Goal: Task Accomplishment & Management: Use online tool/utility

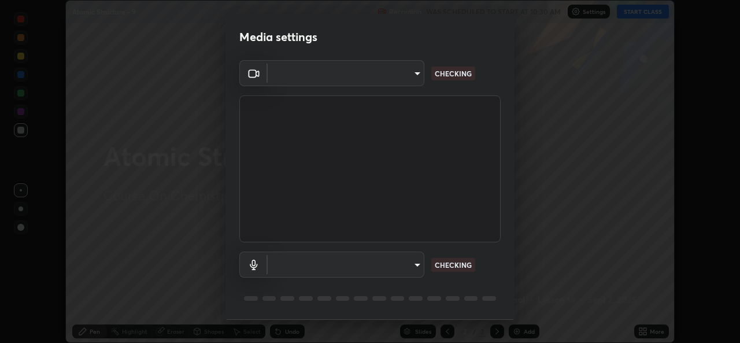
scroll to position [36, 0]
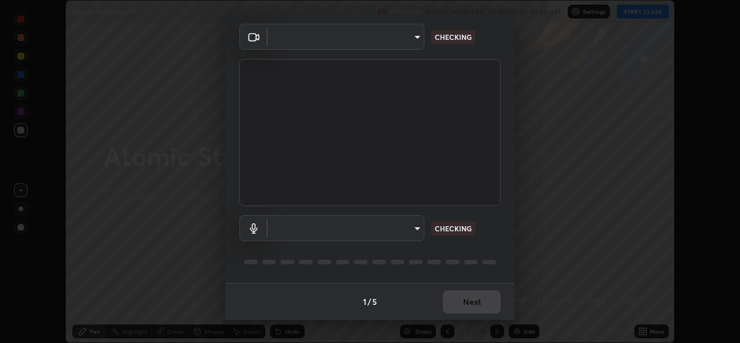
type input "b4951f90531da0d842cdcd629816b7b2be3c5c01230d926a2f210d32d9644bff"
click at [420, 222] on body "Erase all Atomic Structure - 9 Recording WAS SCHEDULED TO START AT 10:30 AM Set…" at bounding box center [370, 171] width 740 height 343
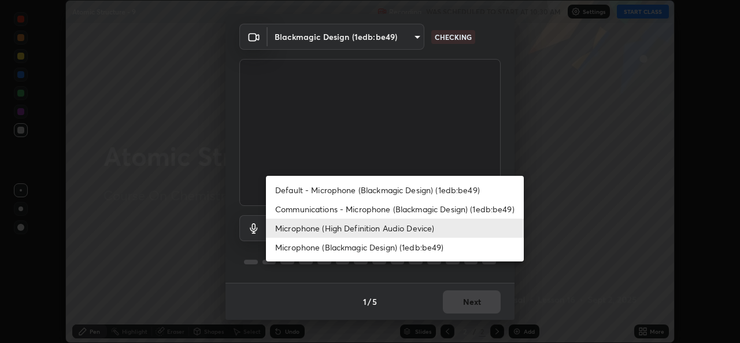
click at [414, 184] on li "Default - Microphone (Blackmagic Design) (1edb:be49)" at bounding box center [395, 189] width 258 height 19
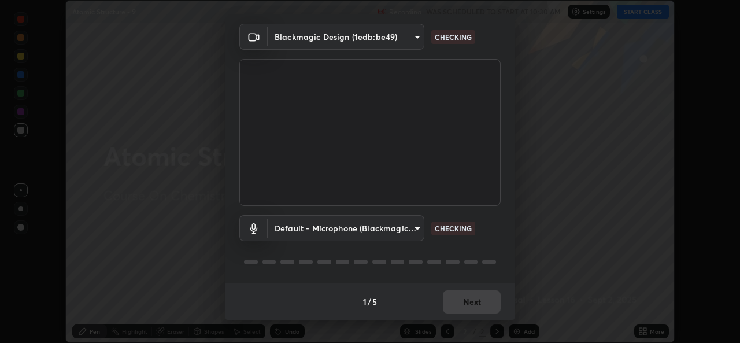
click at [414, 231] on body "Erase all Atomic Structure - 9 Recording WAS SCHEDULED TO START AT 10:30 AM Set…" at bounding box center [370, 171] width 740 height 343
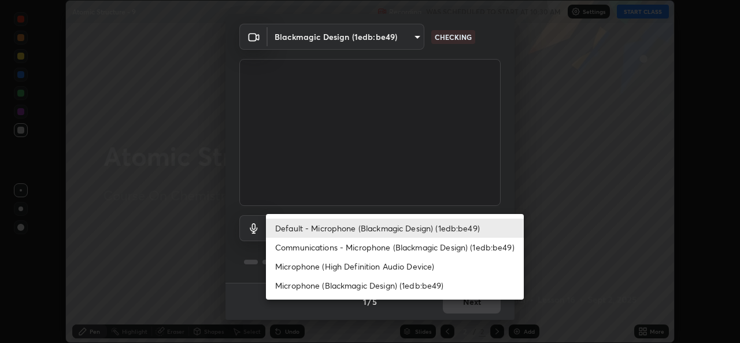
click at [406, 265] on li "Microphone (High Definition Audio Device)" at bounding box center [395, 266] width 258 height 19
type input "99848f2a9d109760ec62b66e2f255c73a791916cfc686045695a6d5e2156f403"
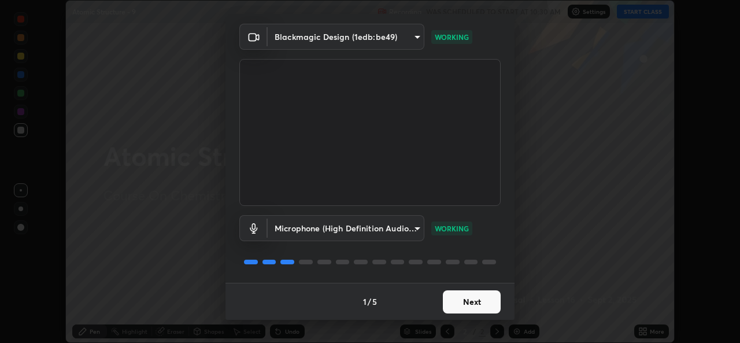
click at [466, 301] on button "Next" at bounding box center [472, 301] width 58 height 23
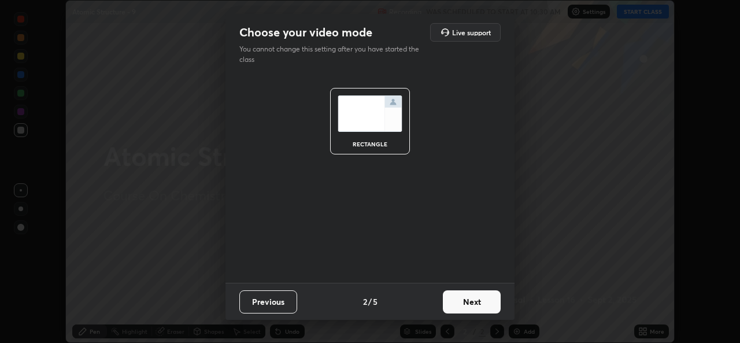
scroll to position [0, 0]
click at [469, 302] on button "Next" at bounding box center [472, 301] width 58 height 23
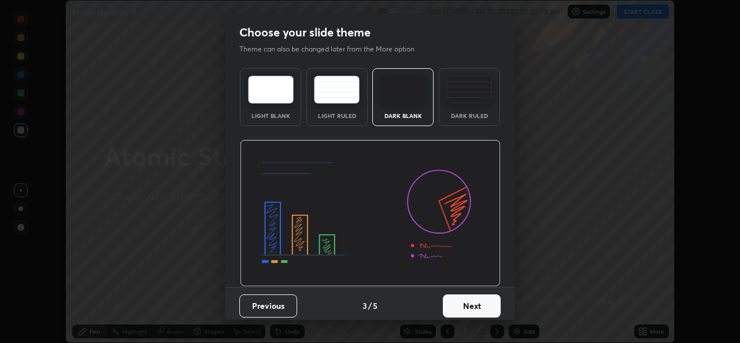
click at [472, 304] on button "Next" at bounding box center [472, 305] width 58 height 23
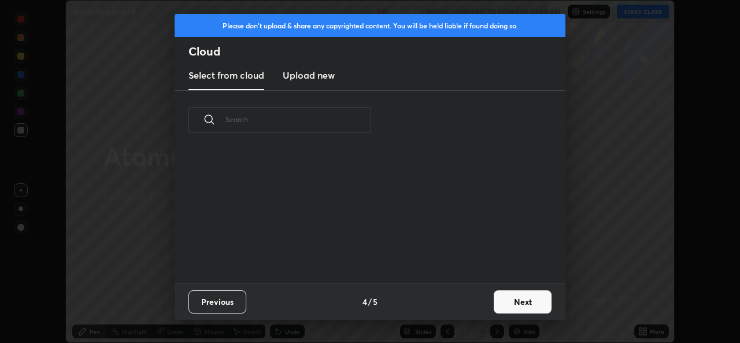
click at [474, 304] on div "Previous 4 / 5 Next" at bounding box center [369, 301] width 391 height 37
click at [508, 307] on button "Next" at bounding box center [522, 301] width 58 height 23
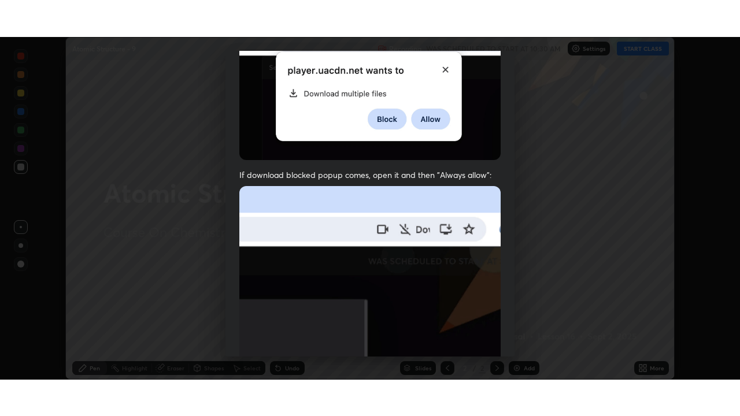
scroll to position [272, 0]
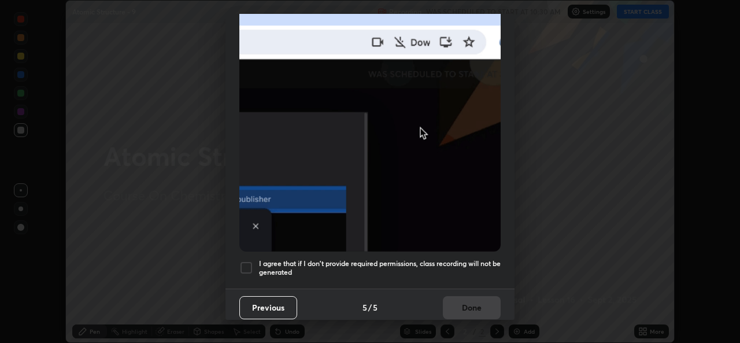
click at [254, 261] on div "I agree that if I don't provide required permissions, class recording will not …" at bounding box center [369, 268] width 261 height 14
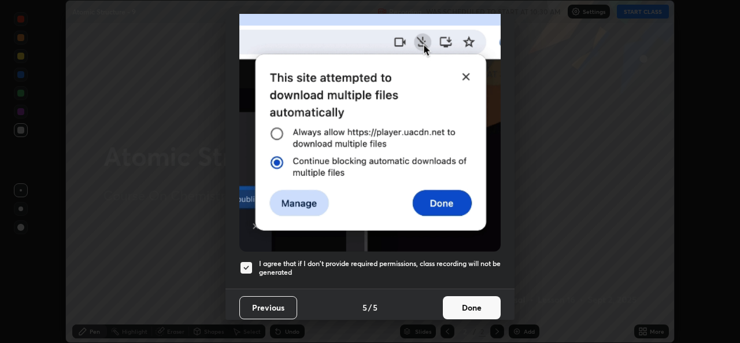
click at [456, 303] on button "Done" at bounding box center [472, 307] width 58 height 23
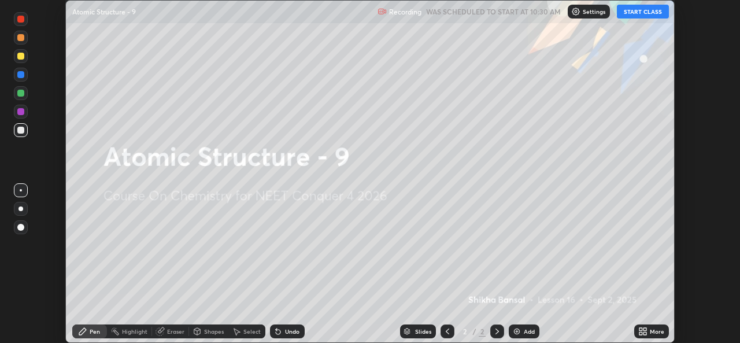
click at [644, 10] on button "START CLASS" at bounding box center [642, 12] width 52 height 14
click at [644, 330] on icon at bounding box center [642, 330] width 9 height 9
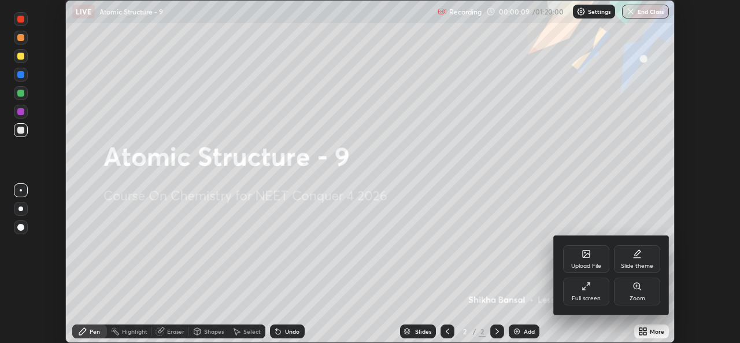
click at [593, 299] on div "Full screen" at bounding box center [585, 298] width 29 height 6
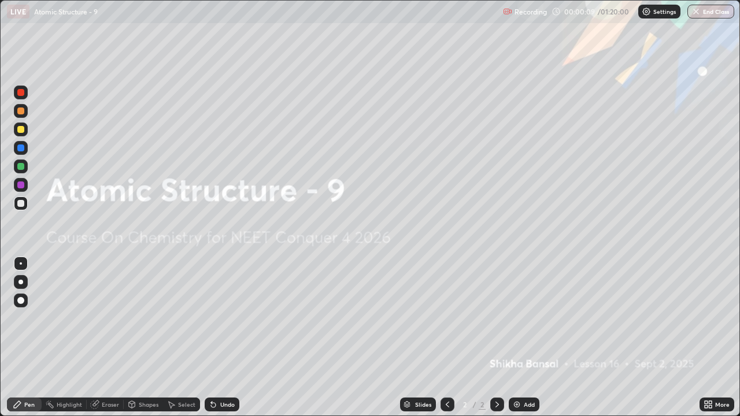
scroll to position [416, 740]
click at [522, 342] on div "Add" at bounding box center [523, 405] width 31 height 14
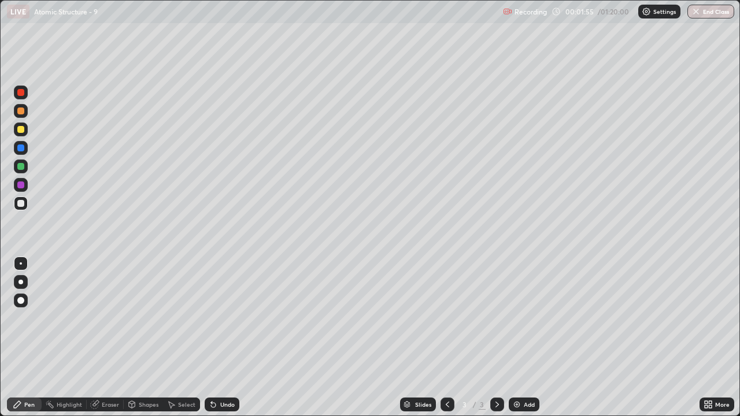
click at [24, 129] on div at bounding box center [20, 129] width 7 height 7
click at [24, 200] on div at bounding box center [20, 203] width 7 height 7
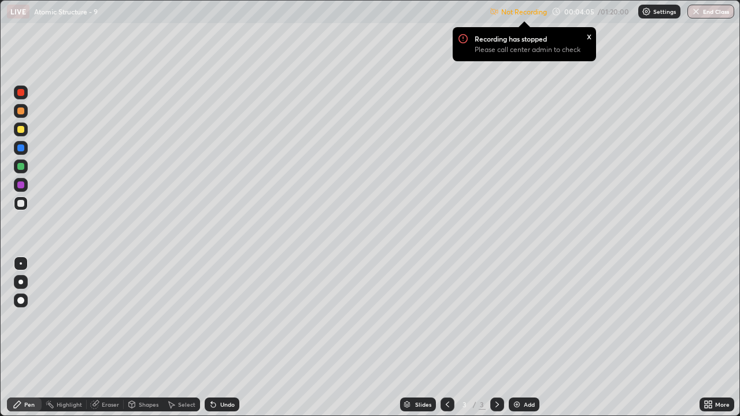
click at [589, 37] on div "x" at bounding box center [588, 35] width 5 height 12
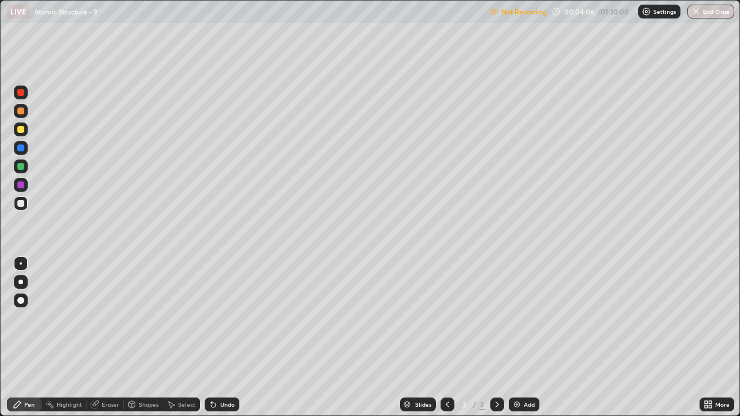
click at [658, 10] on p "Settings" at bounding box center [664, 12] width 23 height 6
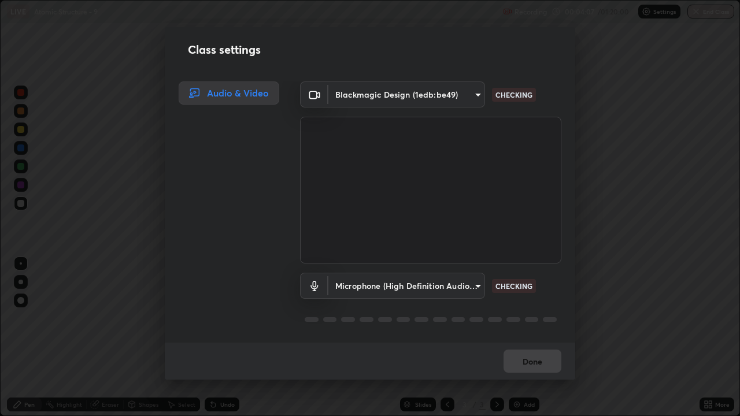
scroll to position [1, 0]
click at [474, 282] on body "Erase all LIVE Atomic Structure - 9 Recording 00:04:08 / 01:20:00 Settings End …" at bounding box center [370, 208] width 740 height 416
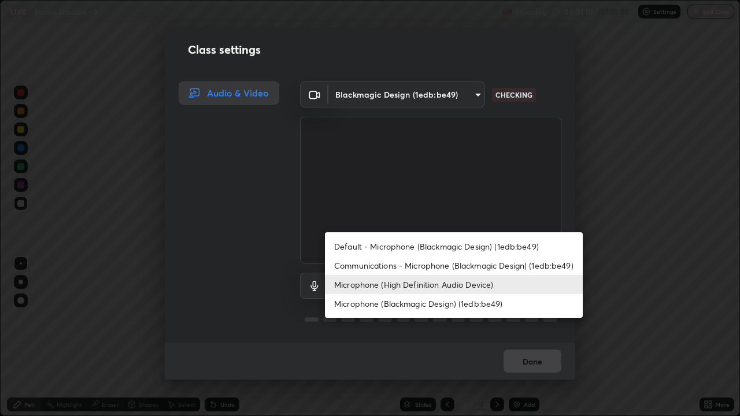
click at [445, 242] on li "Default - Microphone (Blackmagic Design) (1edb:be49)" at bounding box center [454, 246] width 258 height 19
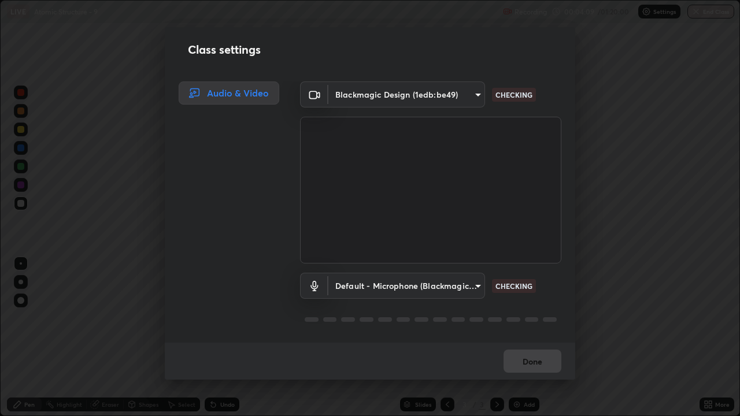
click at [476, 284] on body "Erase all LIVE Atomic Structure - 9 Recording 00:04:09 / 01:20:00 Settings End …" at bounding box center [370, 208] width 740 height 416
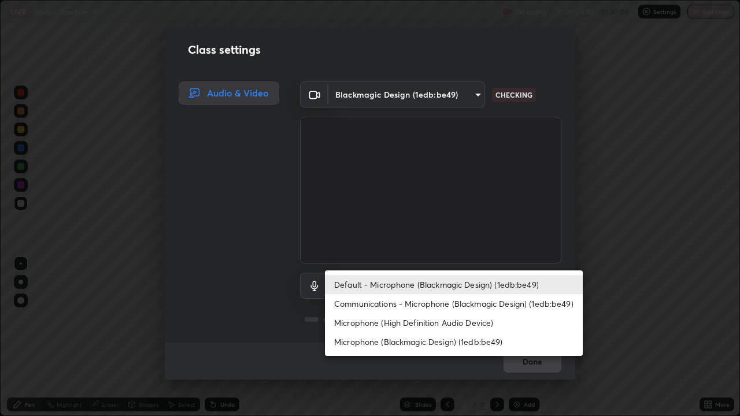
click at [492, 320] on li "Microphone (High Definition Audio Device)" at bounding box center [454, 322] width 258 height 19
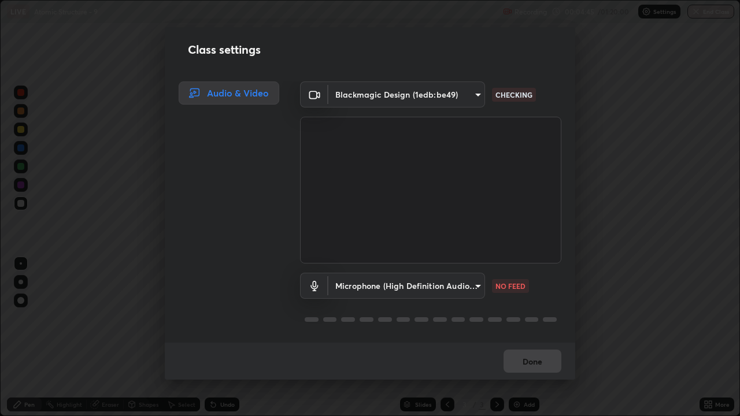
click at [473, 286] on body "Erase all LIVE Atomic Structure - 9 Recording 00:04:45 / 01:20:00 Settings End …" at bounding box center [370, 208] width 740 height 416
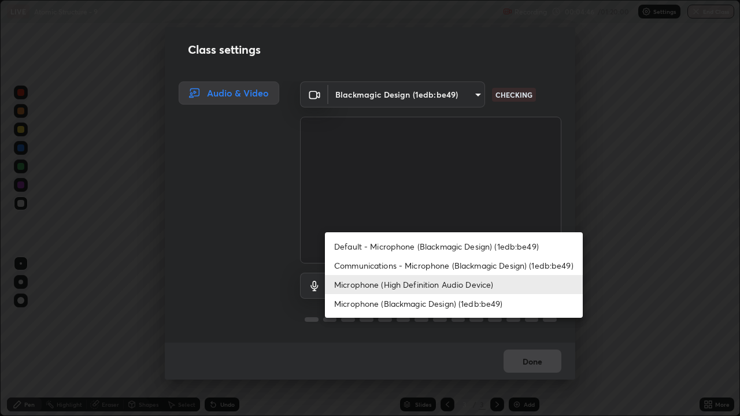
click at [381, 241] on li "Default - Microphone (Blackmagic Design) (1edb:be49)" at bounding box center [454, 246] width 258 height 19
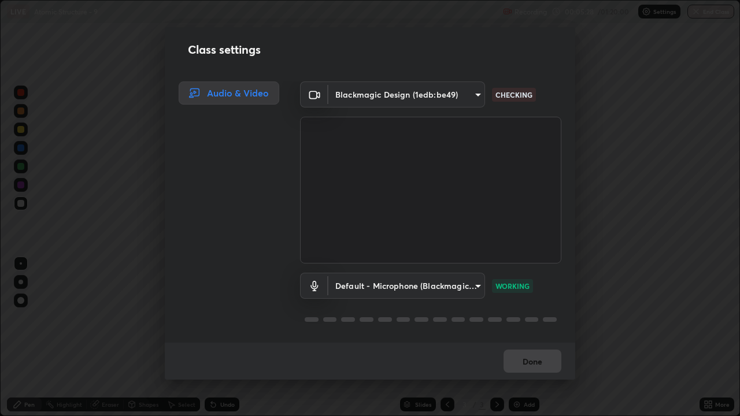
click at [594, 332] on div "Class settings Audio & Video Blackmagic Design (1edb:be49) b4951f90531da0d842cd…" at bounding box center [370, 208] width 740 height 416
click at [478, 288] on body "Erase all LIVE Atomic Structure - 9 Recording 00:05:31 / 01:20:00 Settings End …" at bounding box center [370, 208] width 740 height 416
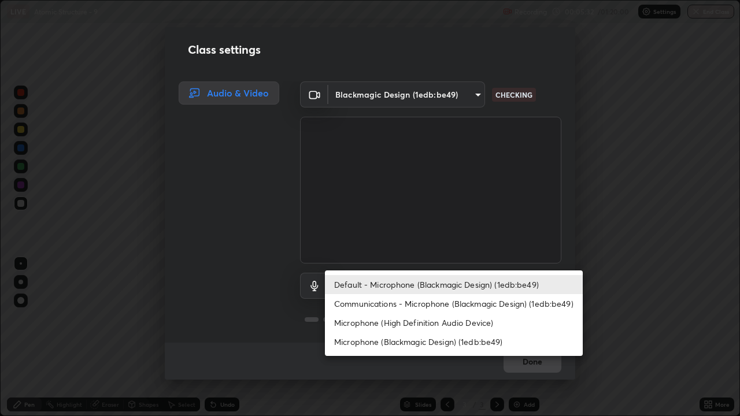
click at [466, 322] on li "Microphone (High Definition Audio Device)" at bounding box center [454, 322] width 258 height 19
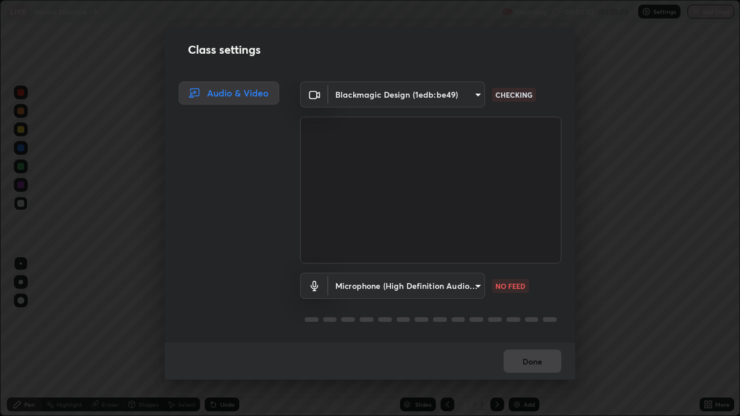
type input "99848f2a9d109760ec62b66e2f255c73a791916cfc686045695a6d5e2156f403"
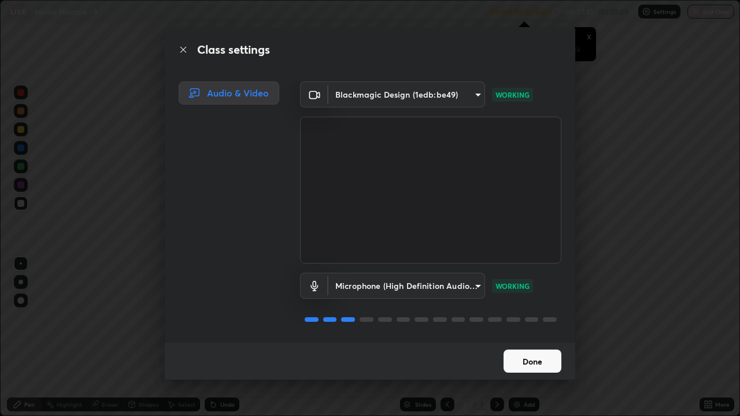
click at [512, 342] on button "Done" at bounding box center [532, 361] width 58 height 23
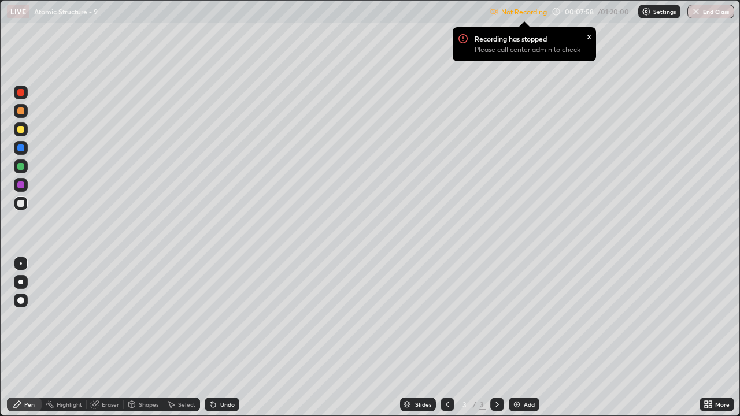
click at [650, 7] on img at bounding box center [645, 11] width 9 height 9
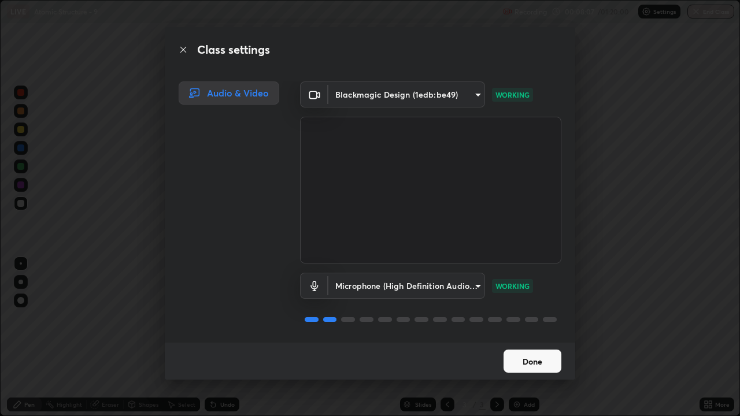
click at [542, 342] on button "Done" at bounding box center [532, 361] width 58 height 23
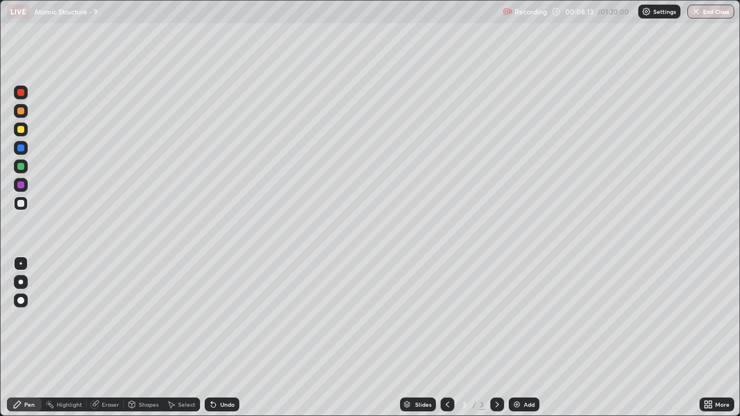
click at [24, 135] on div at bounding box center [21, 129] width 14 height 14
click at [226, 342] on div "Undo" at bounding box center [222, 405] width 35 height 14
click at [230, 342] on div "Undo" at bounding box center [222, 405] width 35 height 14
click at [232, 342] on div "Undo" at bounding box center [227, 405] width 14 height 6
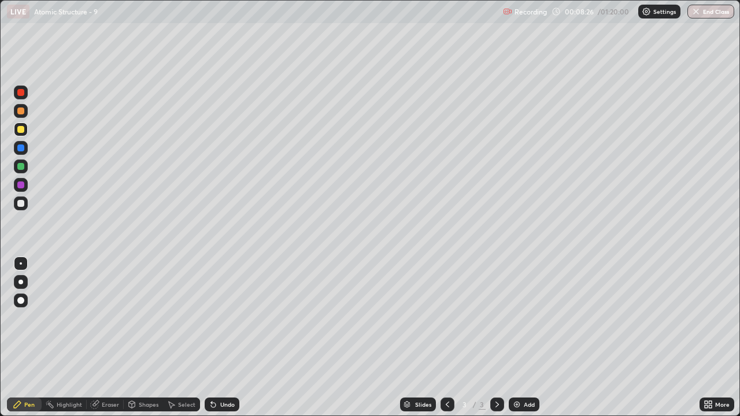
click at [525, 342] on div "Add" at bounding box center [523, 405] width 31 height 14
click at [21, 202] on div at bounding box center [20, 203] width 7 height 7
click at [102, 342] on div "Eraser" at bounding box center [110, 405] width 17 height 6
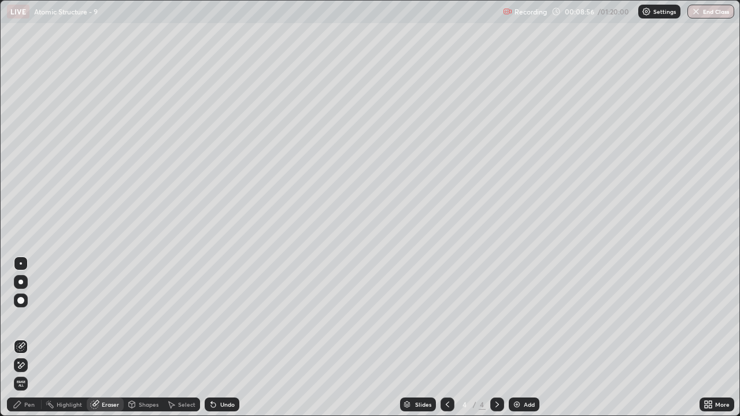
click at [143, 342] on div "Shapes" at bounding box center [149, 405] width 20 height 6
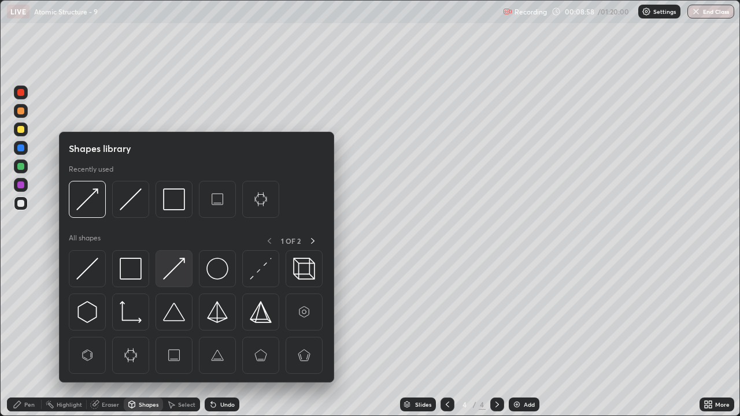
click at [181, 274] on img at bounding box center [174, 269] width 22 height 22
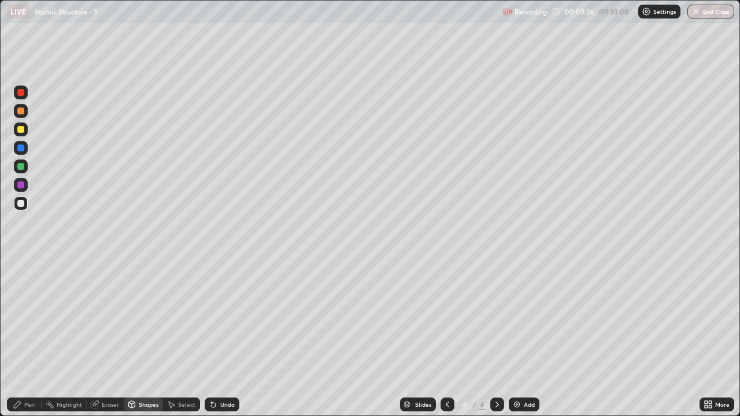
click at [23, 129] on div at bounding box center [20, 129] width 7 height 7
click at [29, 342] on div "Pen" at bounding box center [29, 405] width 10 height 6
click at [24, 165] on div at bounding box center [20, 166] width 7 height 7
click at [447, 342] on icon at bounding box center [447, 404] width 9 height 9
click at [495, 342] on icon at bounding box center [496, 404] width 9 height 9
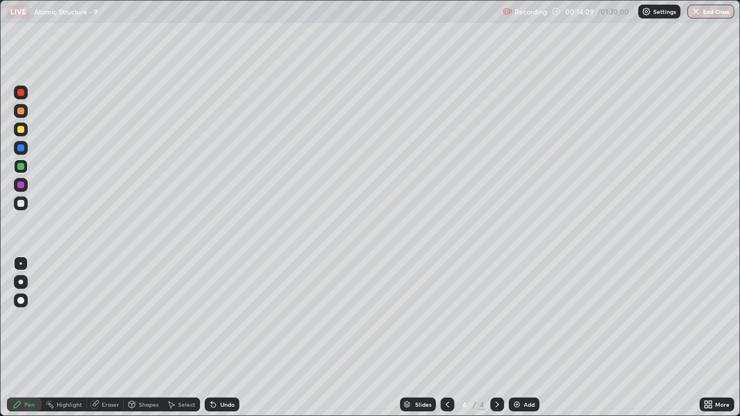
click at [532, 342] on div "Add" at bounding box center [528, 405] width 11 height 6
click at [20, 129] on div at bounding box center [20, 129] width 7 height 7
click at [25, 203] on div at bounding box center [21, 203] width 14 height 14
click at [20, 165] on div at bounding box center [20, 166] width 7 height 7
click at [21, 203] on div at bounding box center [20, 203] width 7 height 7
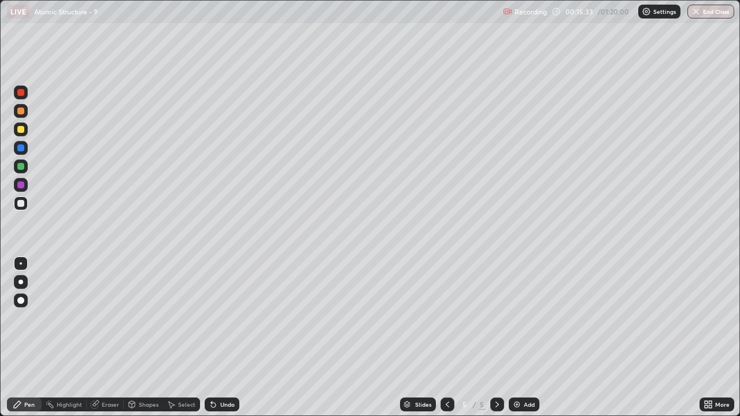
click at [21, 166] on div at bounding box center [20, 166] width 7 height 7
click at [23, 131] on div at bounding box center [20, 129] width 7 height 7
click at [23, 202] on div at bounding box center [20, 203] width 7 height 7
click at [22, 145] on div at bounding box center [20, 147] width 7 height 7
click at [520, 342] on div "Add" at bounding box center [523, 405] width 31 height 14
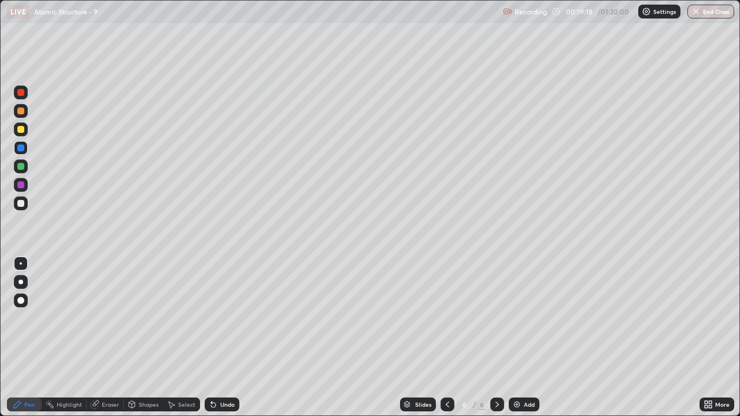
click at [20, 126] on div at bounding box center [20, 129] width 7 height 7
click at [23, 204] on div at bounding box center [20, 203] width 7 height 7
click at [446, 342] on icon at bounding box center [447, 404] width 9 height 9
click at [494, 342] on icon at bounding box center [496, 404] width 9 height 9
click at [21, 166] on div at bounding box center [20, 166] width 7 height 7
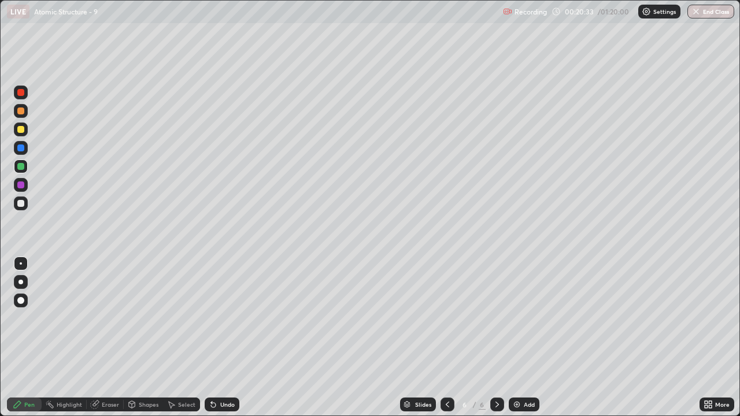
click at [21, 204] on div at bounding box center [20, 203] width 7 height 7
click at [448, 342] on icon at bounding box center [447, 404] width 9 height 9
click at [496, 342] on icon at bounding box center [496, 404] width 9 height 9
click at [21, 126] on div at bounding box center [20, 129] width 7 height 7
click at [520, 342] on div "Add" at bounding box center [523, 405] width 31 height 14
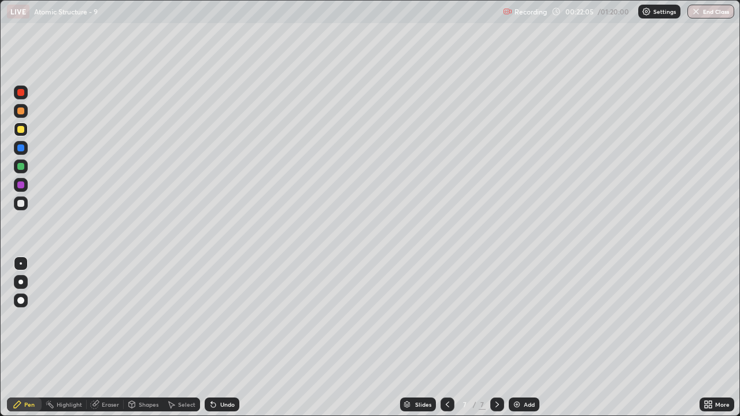
click at [27, 203] on div at bounding box center [21, 203] width 14 height 14
click at [22, 169] on div at bounding box center [20, 166] width 7 height 7
click at [515, 342] on div "Add" at bounding box center [523, 405] width 31 height 14
click at [23, 135] on div at bounding box center [21, 129] width 14 height 14
click at [221, 342] on div "Undo" at bounding box center [227, 405] width 14 height 6
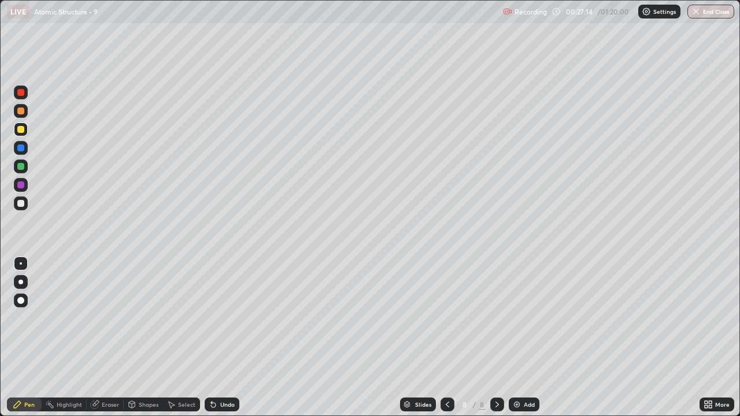
click at [225, 342] on div "Undo" at bounding box center [222, 405] width 35 height 14
click at [27, 202] on div at bounding box center [21, 203] width 14 height 14
click at [20, 127] on div at bounding box center [20, 129] width 7 height 7
click at [25, 201] on div at bounding box center [21, 203] width 14 height 14
click at [23, 165] on div at bounding box center [20, 166] width 7 height 7
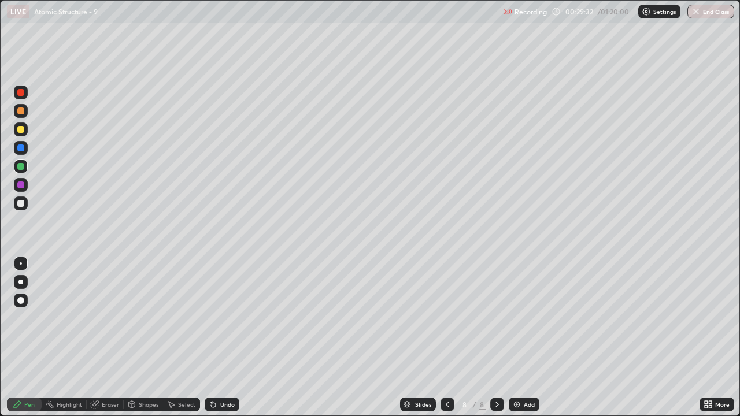
click at [21, 202] on div at bounding box center [20, 203] width 7 height 7
click at [21, 167] on div at bounding box center [20, 166] width 7 height 7
click at [27, 206] on div at bounding box center [21, 203] width 14 height 14
click at [23, 168] on div at bounding box center [20, 166] width 7 height 7
click at [522, 342] on div "Add" at bounding box center [523, 405] width 31 height 14
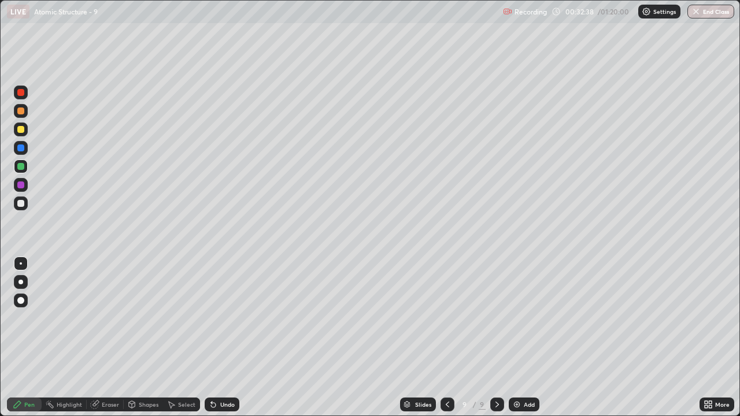
click at [21, 127] on div at bounding box center [20, 129] width 7 height 7
click at [27, 202] on div at bounding box center [21, 203] width 14 height 14
click at [25, 165] on div at bounding box center [21, 166] width 14 height 14
click at [21, 203] on div at bounding box center [20, 203] width 7 height 7
click at [526, 342] on div "Add" at bounding box center [528, 405] width 11 height 6
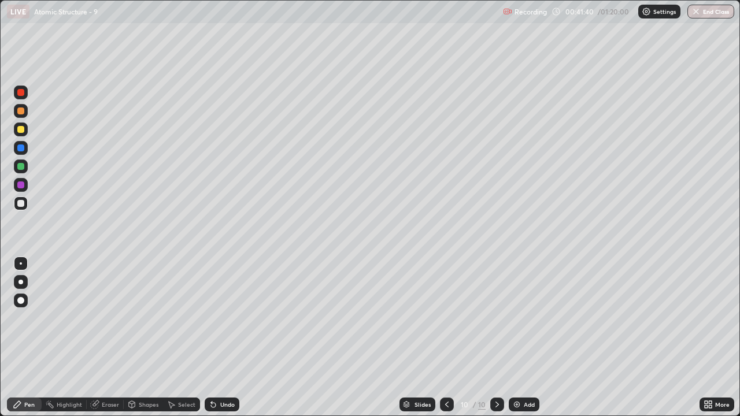
click at [25, 132] on div at bounding box center [21, 129] width 14 height 14
click at [23, 209] on div at bounding box center [21, 203] width 14 height 14
click at [19, 131] on div at bounding box center [20, 129] width 7 height 7
click at [21, 203] on div at bounding box center [20, 203] width 7 height 7
click at [23, 168] on div at bounding box center [20, 166] width 7 height 7
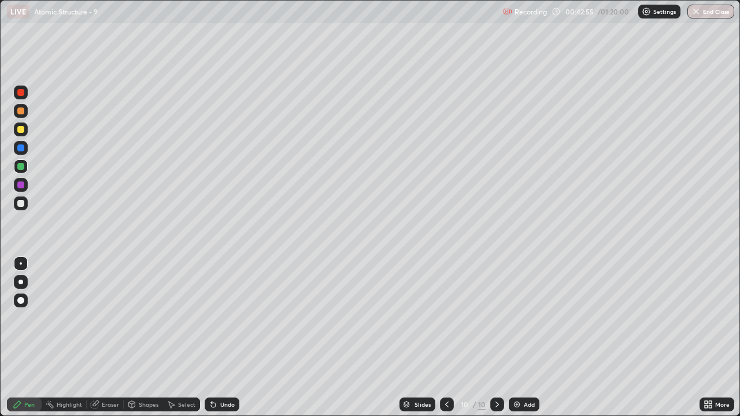
click at [21, 129] on div at bounding box center [20, 129] width 7 height 7
click at [25, 204] on div at bounding box center [21, 203] width 14 height 14
click at [21, 169] on div at bounding box center [20, 166] width 7 height 7
click at [519, 342] on div "Add" at bounding box center [523, 405] width 31 height 14
click at [21, 130] on div at bounding box center [20, 129] width 7 height 7
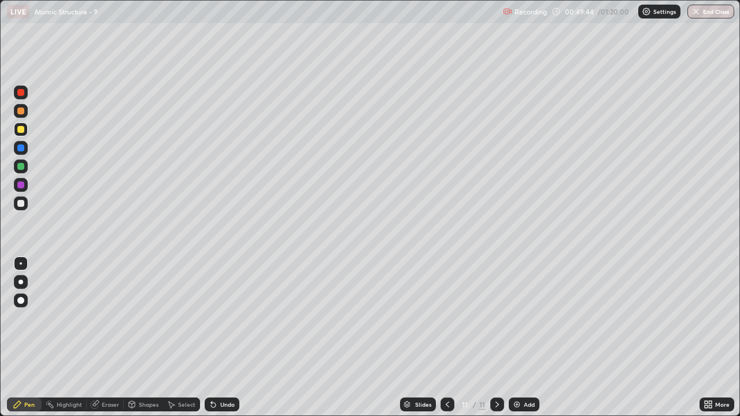
click at [21, 202] on div at bounding box center [20, 203] width 7 height 7
click at [25, 133] on div at bounding box center [21, 129] width 14 height 14
click at [523, 342] on div "Add" at bounding box center [528, 405] width 11 height 6
click at [24, 202] on div at bounding box center [20, 203] width 7 height 7
click at [23, 131] on div at bounding box center [20, 129] width 7 height 7
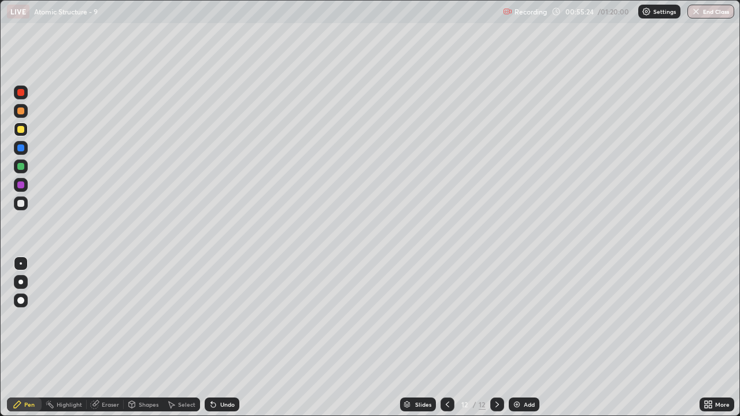
click at [27, 205] on div at bounding box center [21, 203] width 14 height 14
click at [515, 342] on img at bounding box center [516, 404] width 9 height 9
click at [21, 132] on div at bounding box center [20, 129] width 7 height 7
click at [27, 205] on div at bounding box center [21, 203] width 14 height 14
click at [23, 130] on div at bounding box center [20, 129] width 7 height 7
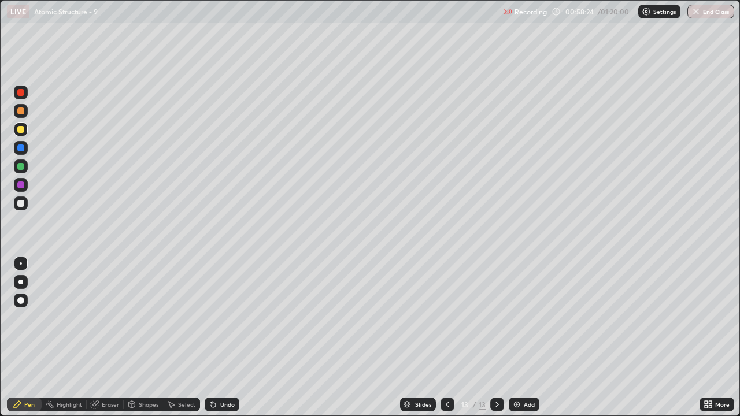
click at [19, 200] on div at bounding box center [20, 203] width 7 height 7
click at [220, 342] on div "Undo" at bounding box center [227, 405] width 14 height 6
click at [225, 342] on div "Undo" at bounding box center [227, 405] width 14 height 6
click at [20, 132] on div at bounding box center [20, 129] width 7 height 7
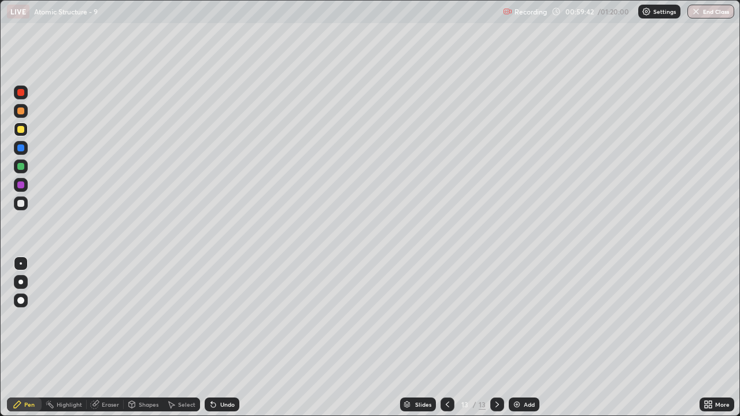
click at [27, 206] on div at bounding box center [21, 203] width 14 height 14
click at [21, 166] on div at bounding box center [20, 166] width 7 height 7
click at [27, 205] on div at bounding box center [21, 203] width 14 height 14
click at [19, 165] on div at bounding box center [20, 166] width 7 height 7
click at [22, 204] on div at bounding box center [20, 203] width 7 height 7
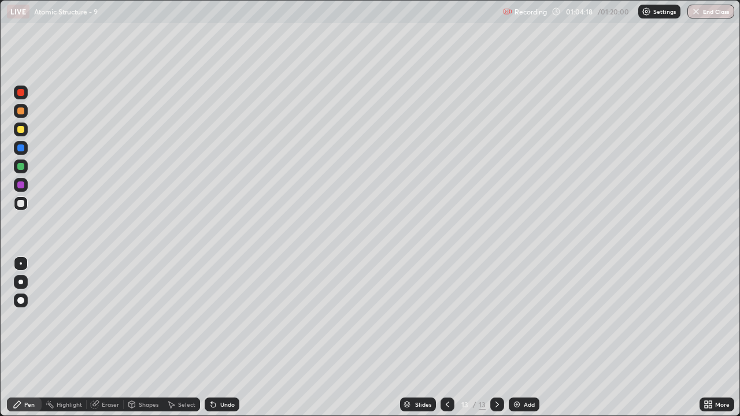
click at [518, 342] on img at bounding box center [516, 404] width 9 height 9
click at [22, 132] on div at bounding box center [20, 129] width 7 height 7
click at [23, 167] on div at bounding box center [20, 166] width 7 height 7
click at [27, 204] on div at bounding box center [21, 203] width 14 height 14
click at [20, 168] on div at bounding box center [20, 166] width 7 height 7
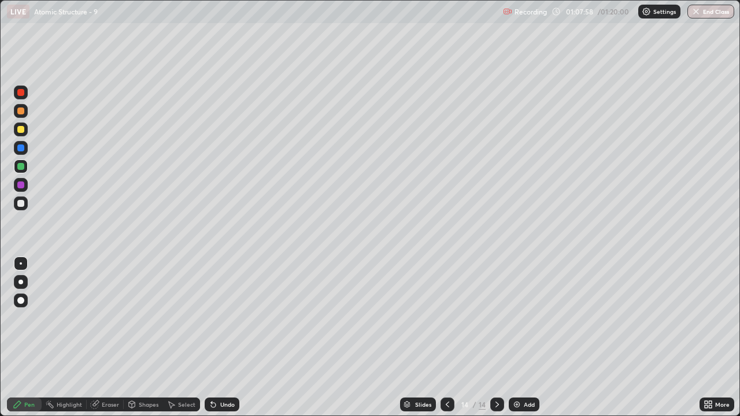
click at [23, 207] on div at bounding box center [21, 203] width 14 height 14
click at [522, 342] on div "Add" at bounding box center [523, 405] width 31 height 14
click at [446, 342] on icon at bounding box center [447, 404] width 9 height 9
click at [493, 342] on icon at bounding box center [496, 404] width 9 height 9
click at [23, 164] on div at bounding box center [20, 166] width 7 height 7
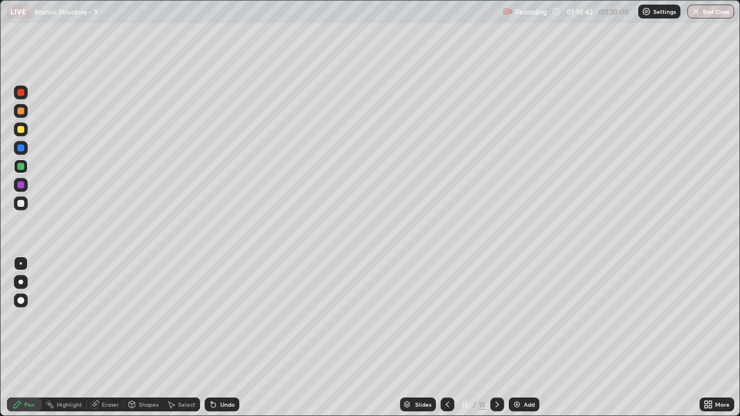
click at [229, 342] on div "Undo" at bounding box center [222, 405] width 35 height 14
click at [227, 342] on div "Undo" at bounding box center [222, 405] width 35 height 14
click at [228, 342] on div "Undo" at bounding box center [222, 405] width 35 height 14
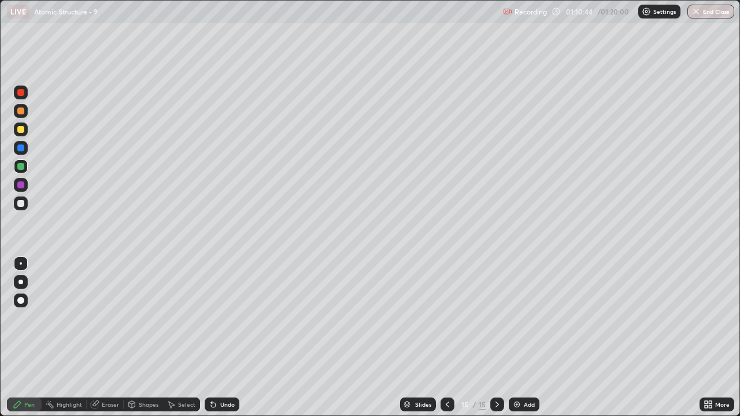
click at [228, 342] on div "Undo" at bounding box center [222, 405] width 35 height 14
click at [225, 342] on div "Undo" at bounding box center [227, 405] width 14 height 6
click at [22, 202] on div at bounding box center [20, 203] width 7 height 7
click at [226, 342] on div "Undo" at bounding box center [227, 405] width 14 height 6
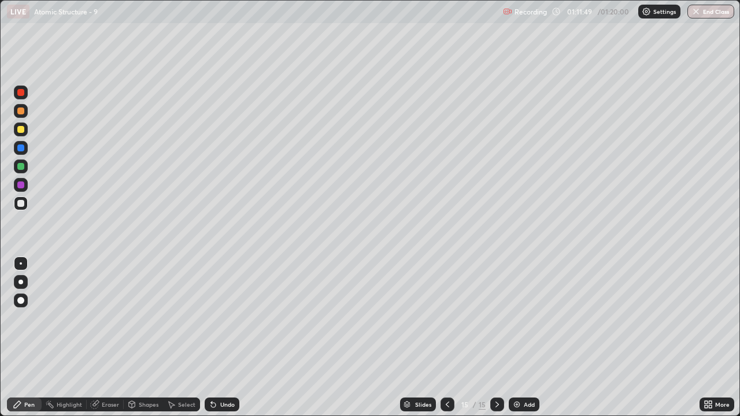
click at [26, 164] on div at bounding box center [21, 166] width 14 height 14
click at [23, 132] on div at bounding box center [20, 129] width 7 height 7
click at [523, 342] on div "Add" at bounding box center [528, 405] width 11 height 6
click at [447, 342] on icon at bounding box center [447, 404] width 9 height 9
click at [723, 9] on button "End Class" at bounding box center [711, 12] width 46 height 14
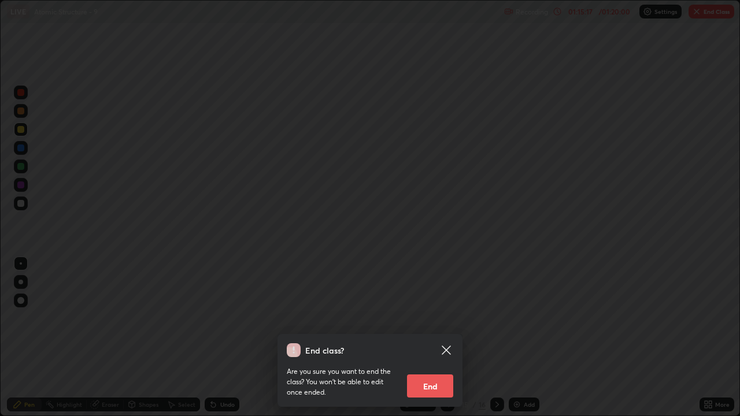
click at [433, 342] on button "End" at bounding box center [430, 385] width 46 height 23
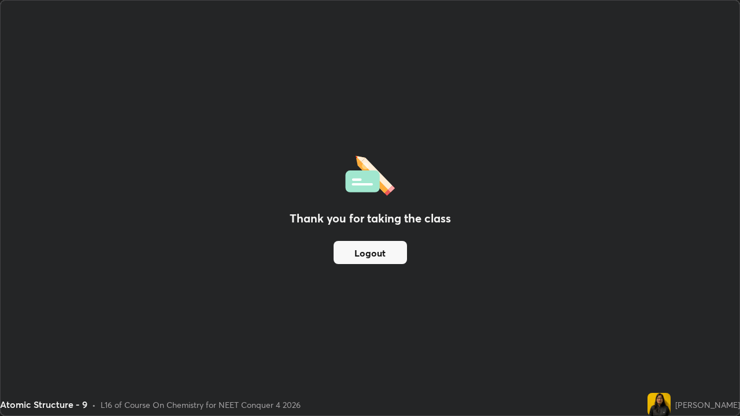
click at [379, 263] on button "Logout" at bounding box center [369, 252] width 73 height 23
click at [379, 256] on button "Logout" at bounding box center [369, 252] width 73 height 23
click at [378, 251] on button "Logout" at bounding box center [369, 252] width 73 height 23
